Goal: Check status

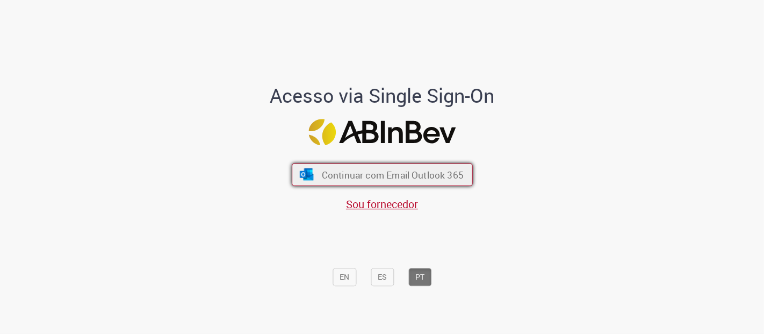
click at [433, 172] on span "Continuar com Email Outlook 365" at bounding box center [392, 174] width 142 height 12
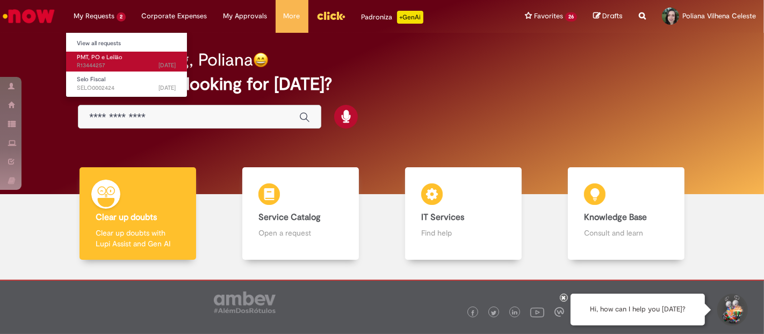
click at [95, 61] on span "[DATE][DATE][DATE] R13444257" at bounding box center [126, 65] width 99 height 9
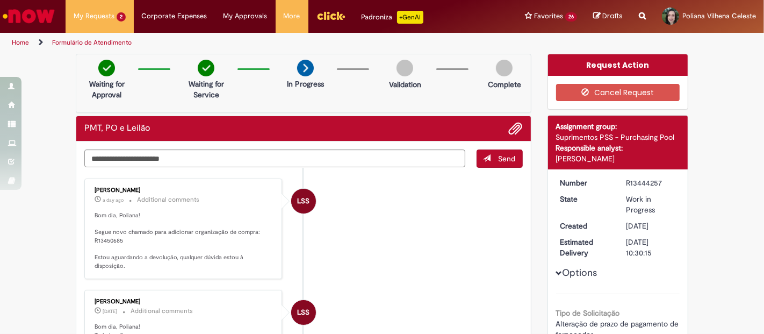
click at [104, 238] on p "Bom dia, Poliana! Segue novo chamado para adicionar organização de compra: R134…" at bounding box center [184, 240] width 179 height 59
copy p "R13450685"
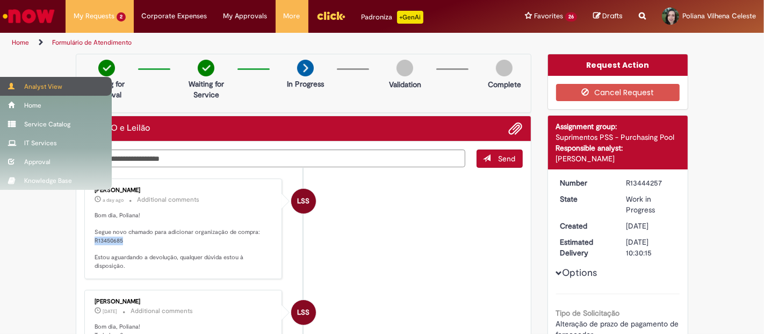
click at [43, 85] on div "Analyst View" at bounding box center [56, 86] width 112 height 19
